Goal: Task Accomplishment & Management: Manage account settings

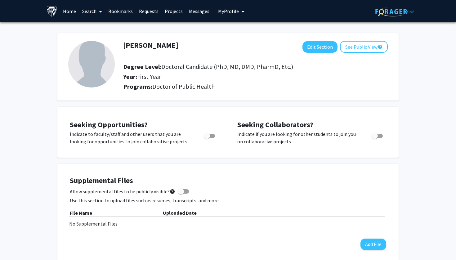
click at [174, 74] on h2 "Year: First Year" at bounding box center [231, 76] width 217 height 7
click at [209, 139] on span "Toggle" at bounding box center [207, 136] width 6 height 6
click at [207, 138] on input "Are you actively seeking opportunities?" at bounding box center [207, 138] width 0 height 0
checkbox input "true"
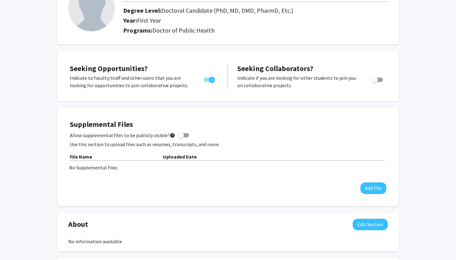
scroll to position [57, 0]
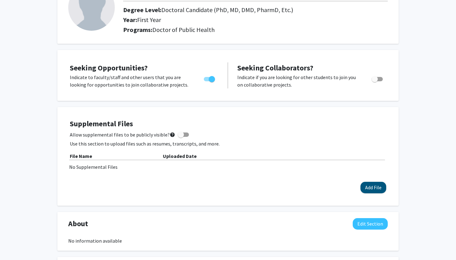
click at [363, 188] on button "Add File" at bounding box center [373, 187] width 26 height 11
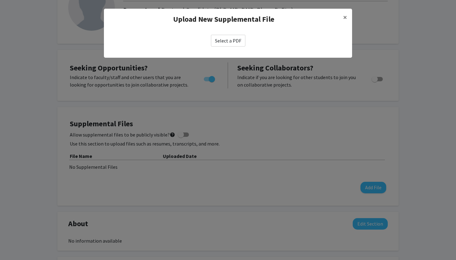
click at [232, 38] on label "Select a PDF" at bounding box center [228, 41] width 34 height 12
click at [0, 0] on input "Select a PDF" at bounding box center [0, 0] width 0 height 0
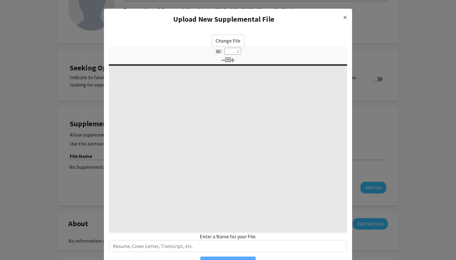
select select "custom"
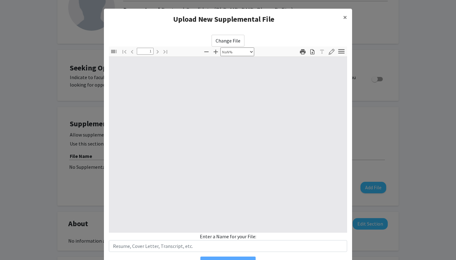
type input "0"
select select "custom"
type input "1"
select select "auto"
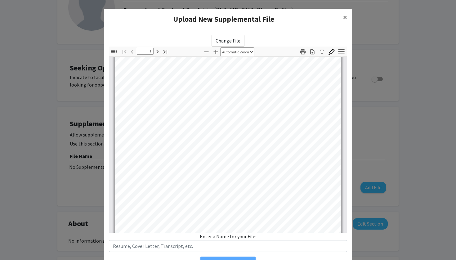
scroll to position [23, 0]
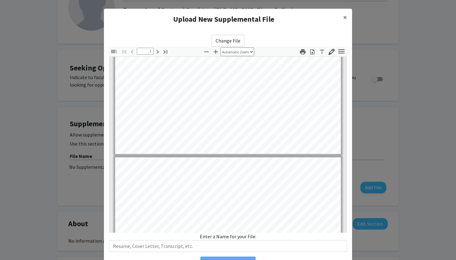
type input "2"
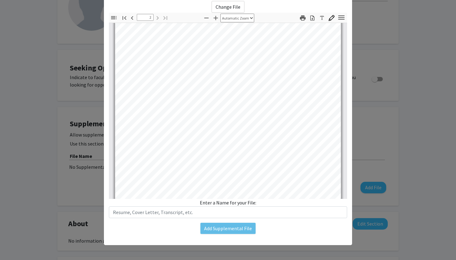
scroll to position [34, 0]
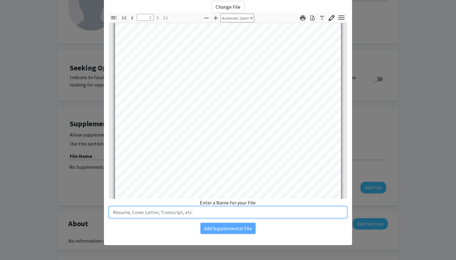
click at [232, 216] on input "text" at bounding box center [228, 212] width 238 height 12
type input "R"
type input "[PERSON_NAME]"
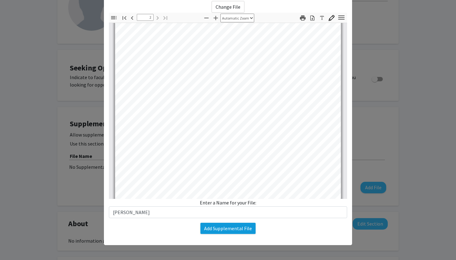
click at [221, 230] on button "Add Supplemental File" at bounding box center [227, 228] width 55 height 11
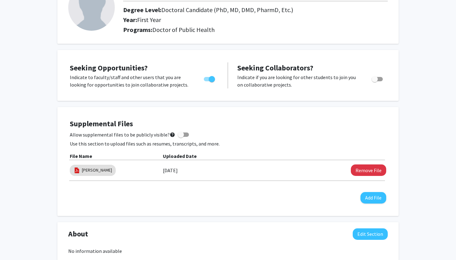
click at [216, 169] on div "[DATE]" at bounding box center [232, 170] width 139 height 11
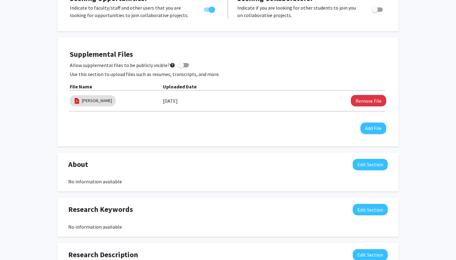
scroll to position [127, 0]
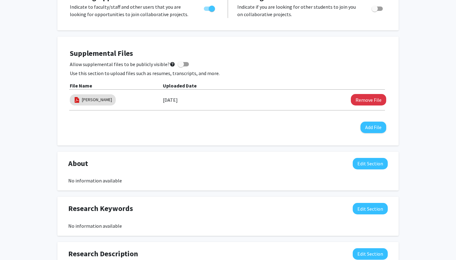
click at [222, 124] on div "Supplemental Files Allow supplemental files to be publicly visible? help Use th…" at bounding box center [228, 91] width 316 height 84
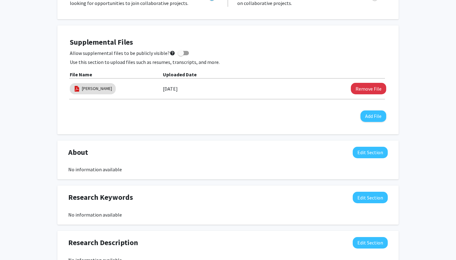
click at [211, 122] on div "Supplemental Files Allow supplemental files to be publicly visible? help Use th…" at bounding box center [228, 80] width 316 height 84
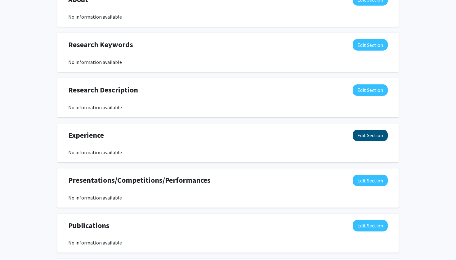
scroll to position [285, 0]
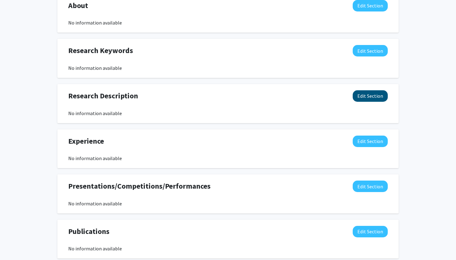
click at [371, 97] on button "Edit Section" at bounding box center [370, 95] width 35 height 11
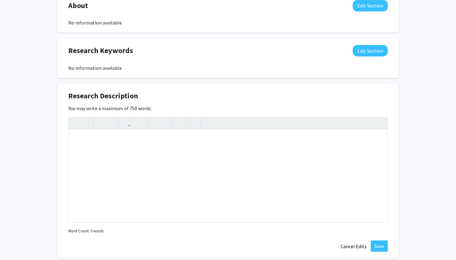
click at [338, 100] on div "Research Description Edit Section" at bounding box center [228, 97] width 329 height 14
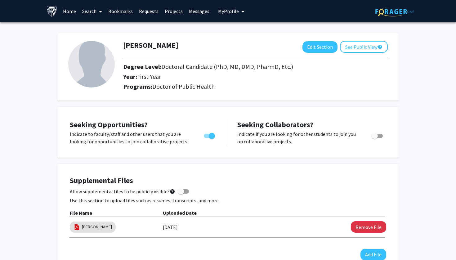
scroll to position [0, 0]
click at [66, 11] on link "Home" at bounding box center [69, 11] width 19 height 22
